Goal: Find specific page/section: Find specific page/section

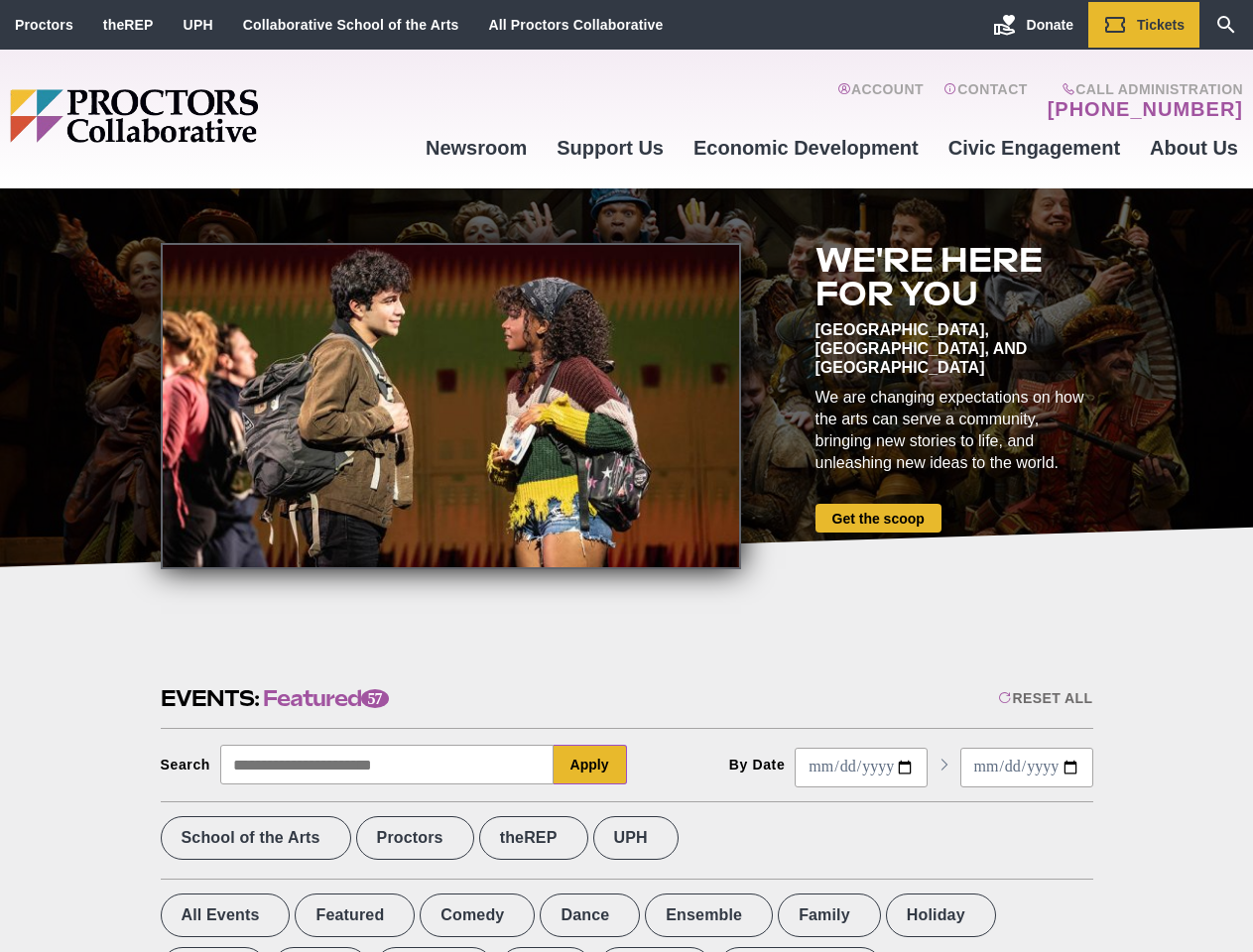
click at [626, 476] on div at bounding box center [451, 406] width 580 height 326
click at [1043, 698] on div "Reset All" at bounding box center [1045, 698] width 94 height 16
click at [590, 765] on button "Apply" at bounding box center [589, 765] width 73 height 40
